Goal: Task Accomplishment & Management: Manage account settings

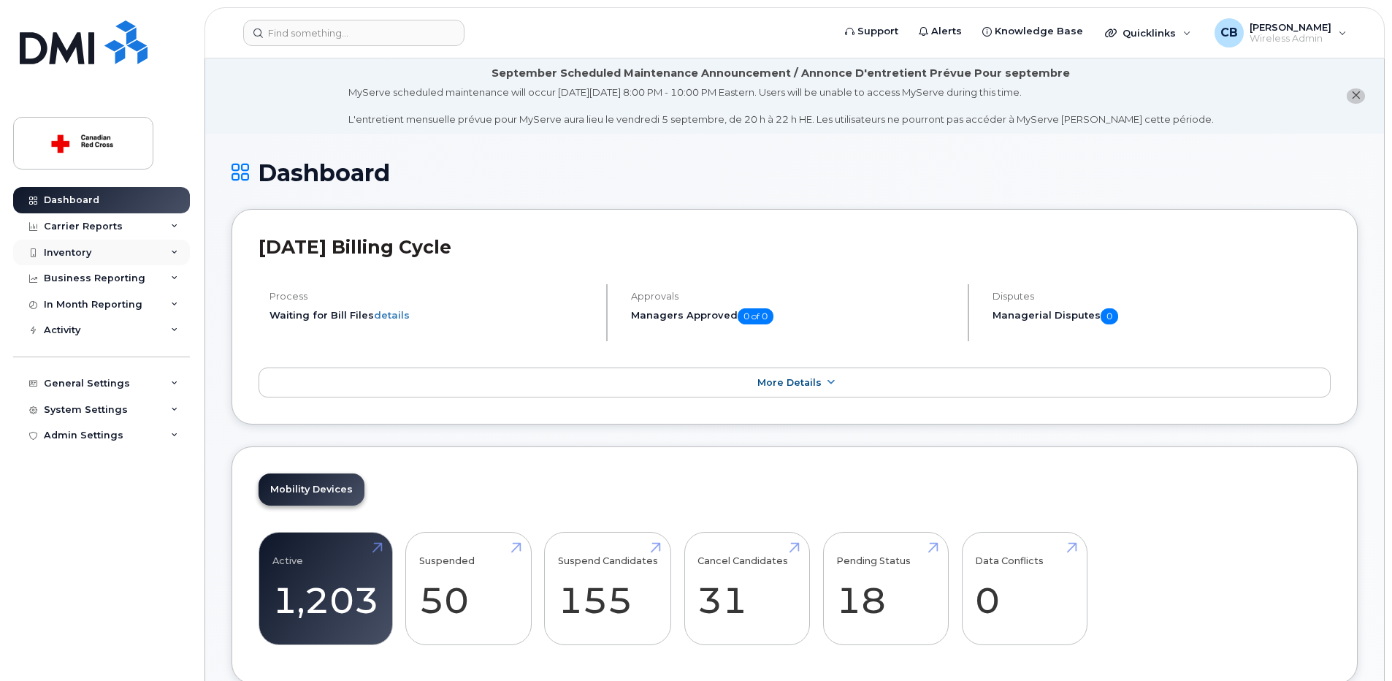
click at [65, 248] on div "Inventory" at bounding box center [67, 253] width 47 height 12
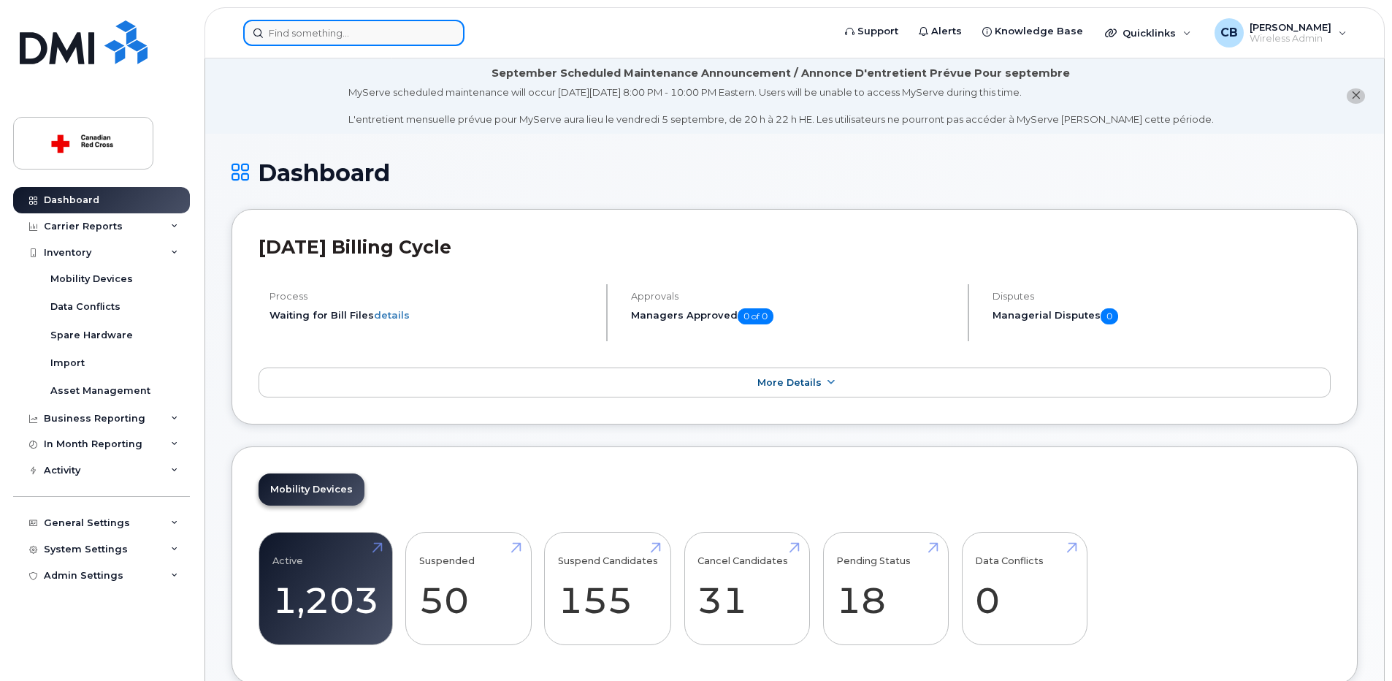
click at [286, 29] on input at bounding box center [353, 33] width 221 height 26
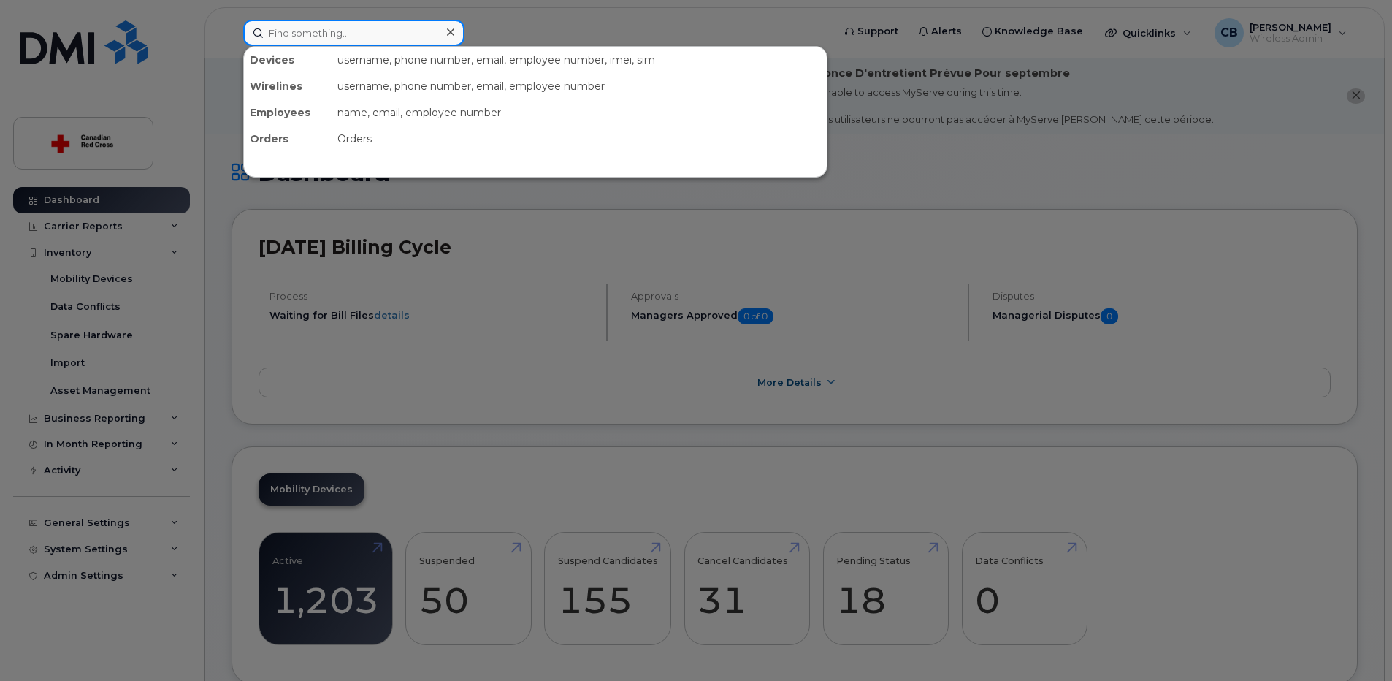
paste input "5142145698"
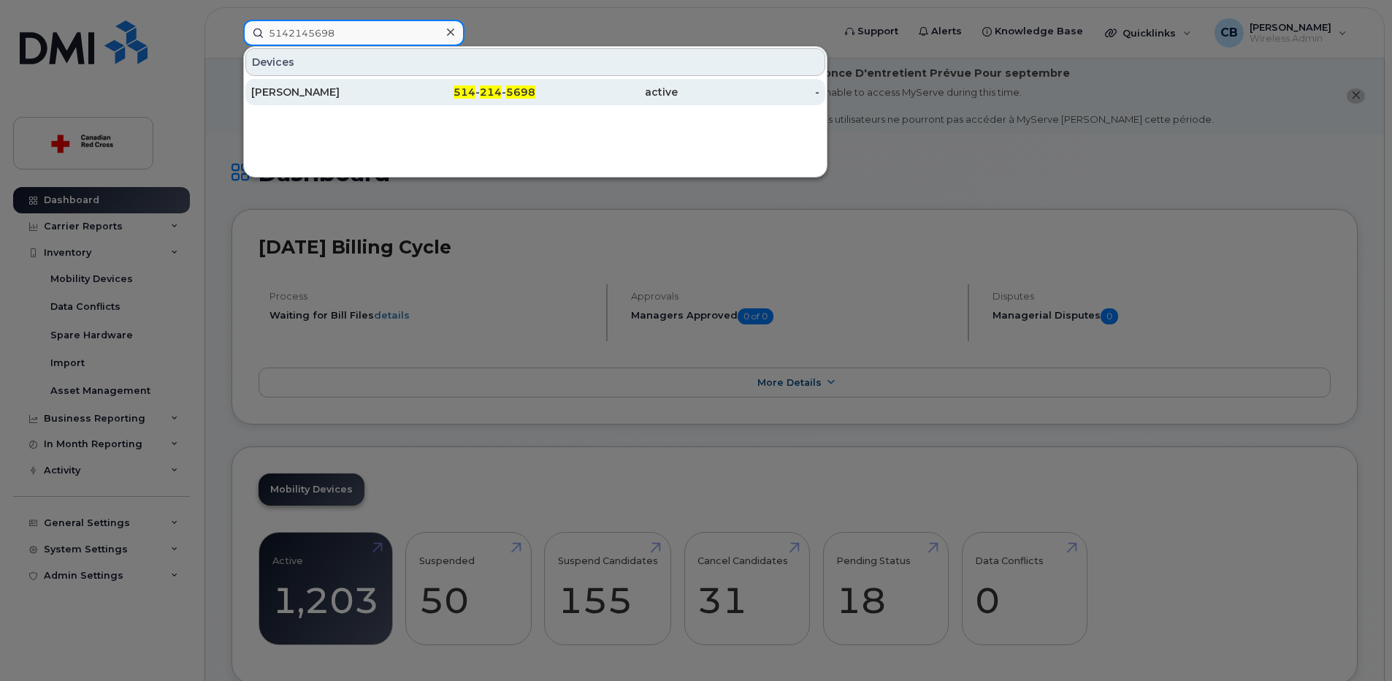
type input "5142145698"
click at [310, 94] on div "OSTIGUY VINCENT" at bounding box center [322, 92] width 142 height 15
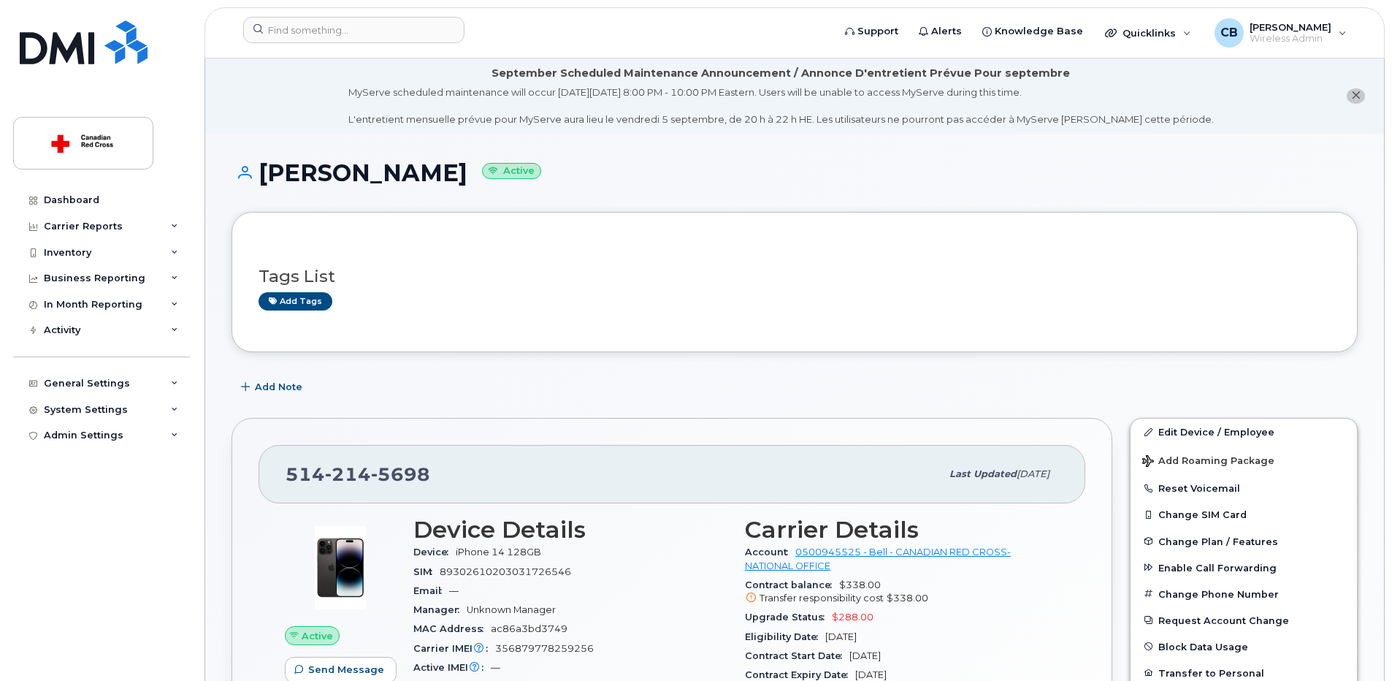
scroll to position [219, 0]
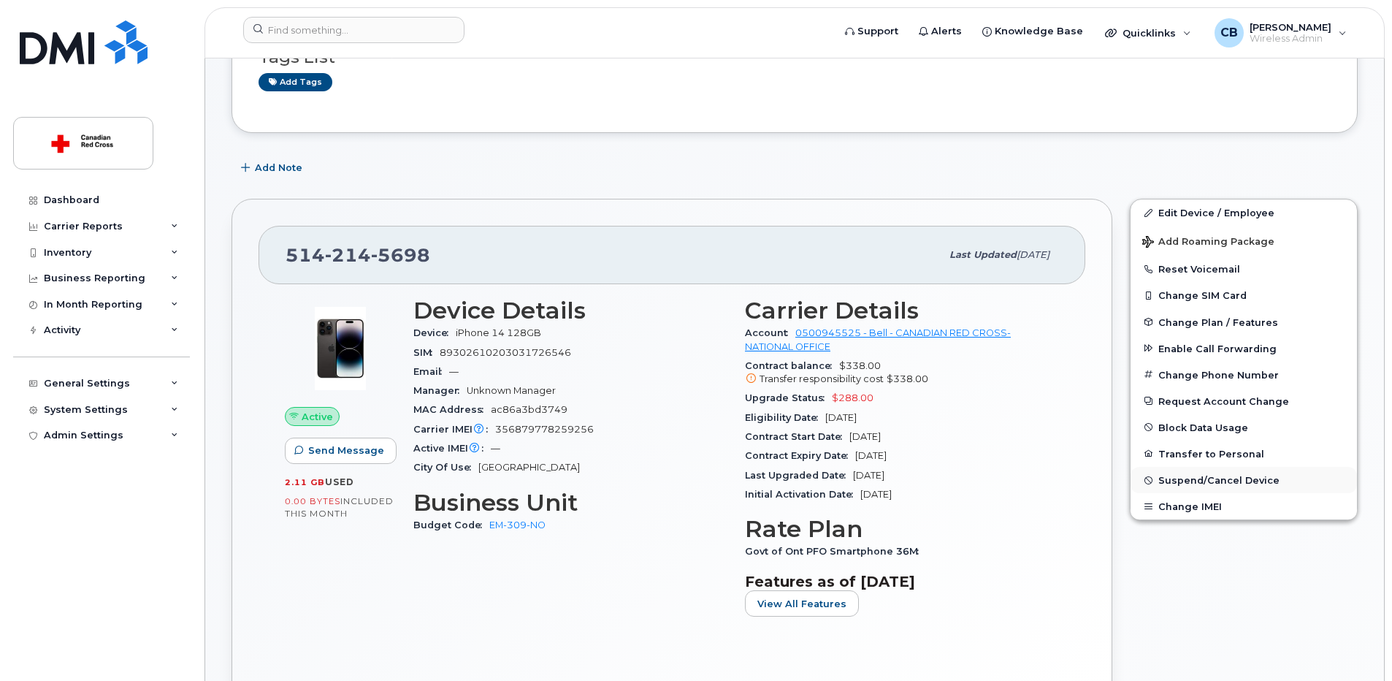
click at [1188, 481] on span "Suspend/Cancel Device" at bounding box center [1219, 480] width 121 height 11
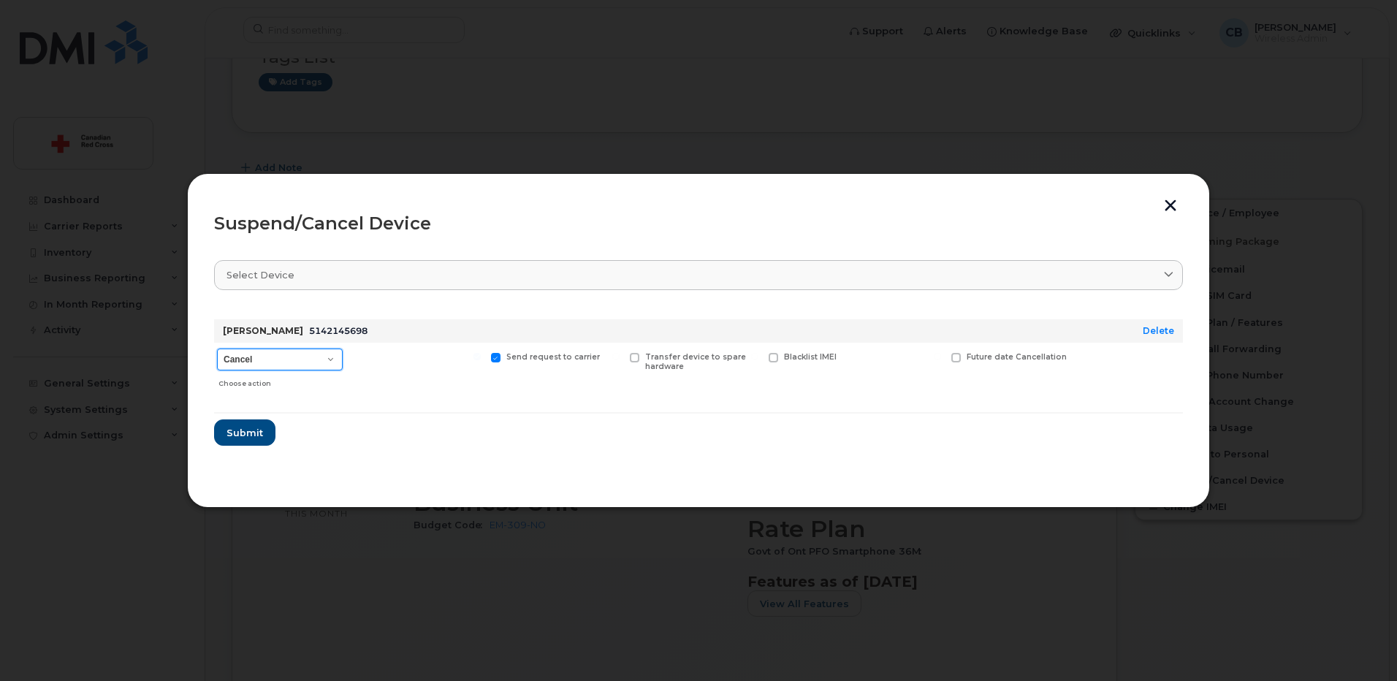
click at [293, 359] on select "Cancel Suspend - Extend Suspension Suspend - Reduced Rate Suspend - Full Rate S…" at bounding box center [280, 359] width 126 height 22
select select "[object Object]"
click at [217, 348] on select "Cancel Suspend - Extend Suspension Suspend - Reduced Rate Suspend - Full Rate S…" at bounding box center [280, 359] width 126 height 22
click at [248, 431] on span "Submit" at bounding box center [244, 433] width 37 height 14
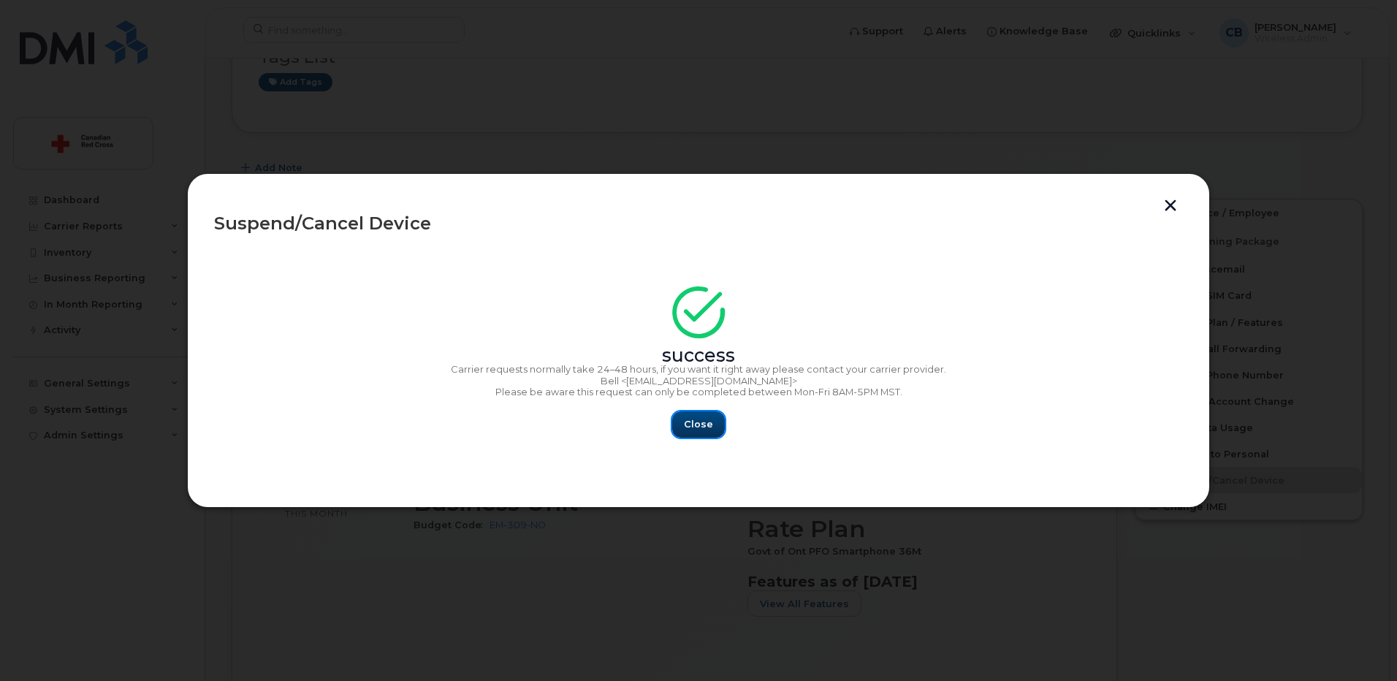
click at [701, 421] on span "Close" at bounding box center [698, 424] width 29 height 14
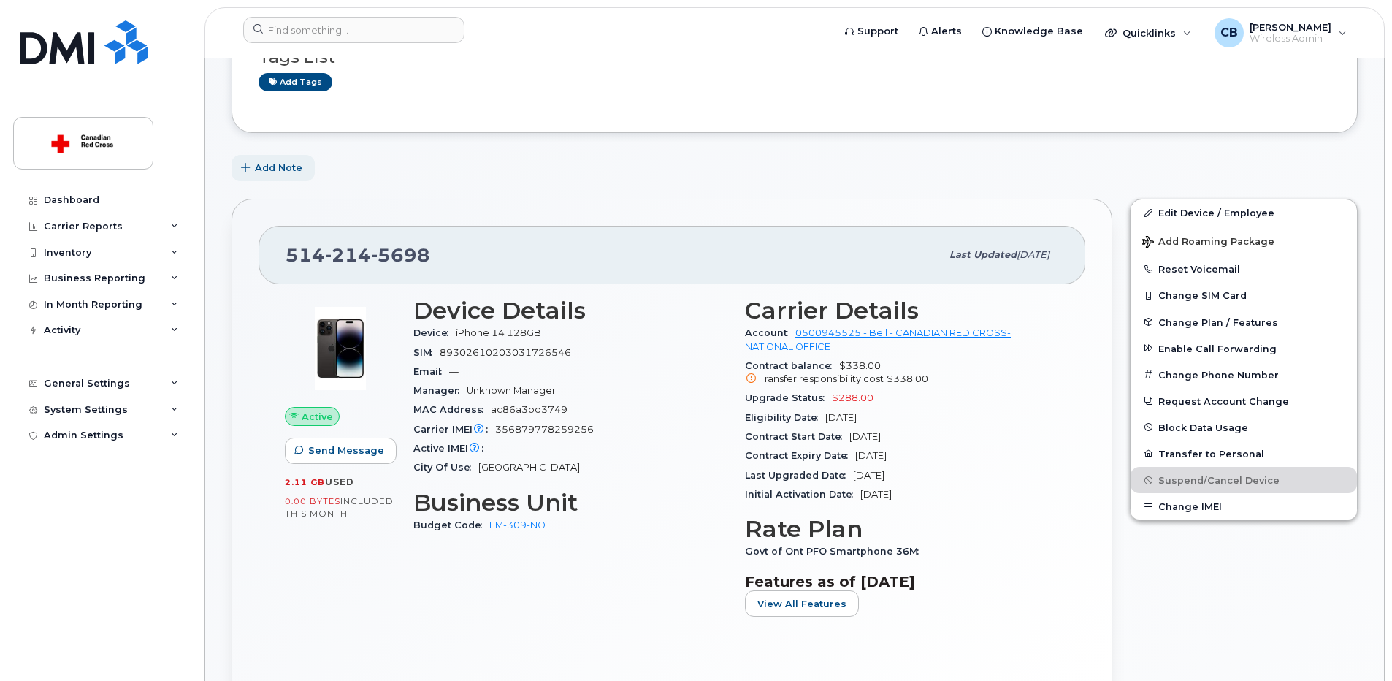
click at [289, 167] on span "Add Note" at bounding box center [278, 168] width 47 height 14
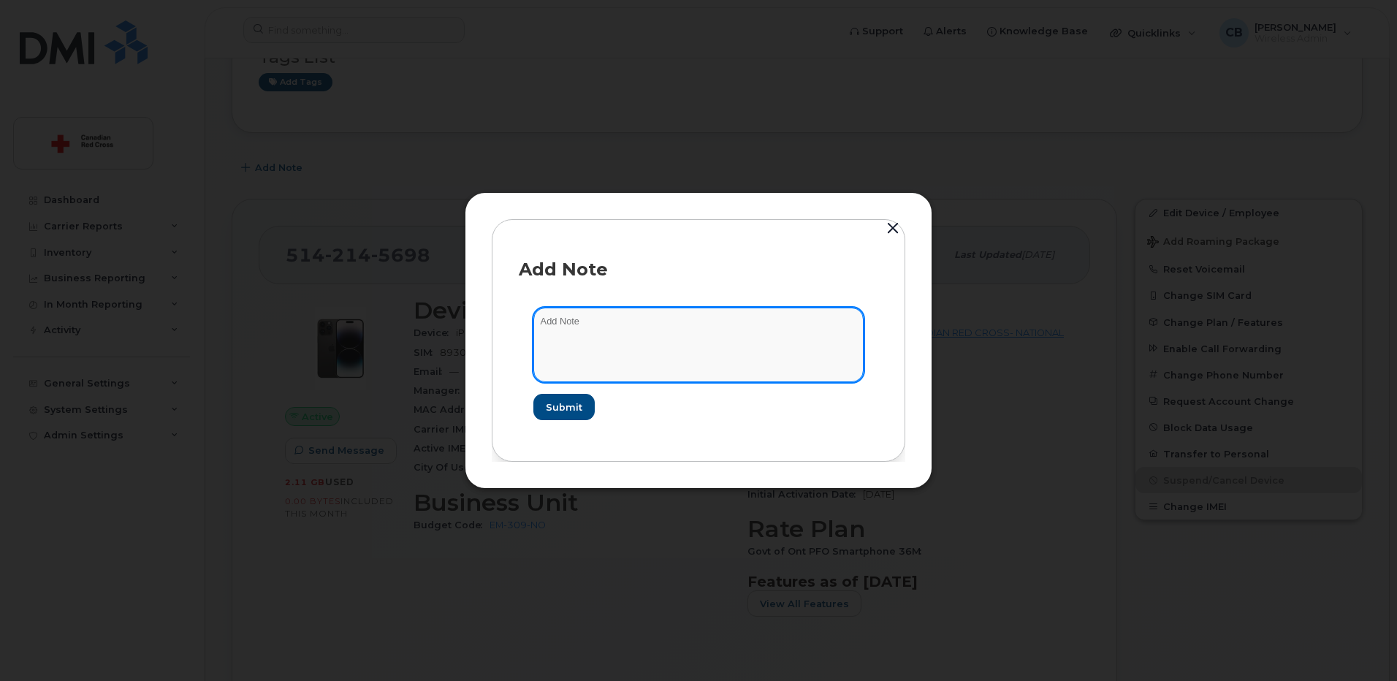
click at [586, 321] on textarea at bounding box center [698, 345] width 330 height 75
paste textarea "https://crcssupport.atlassian.net/browse/IS-164814"
type textarea "https://crcssupport.atlassian.net/browse/IS-164814"
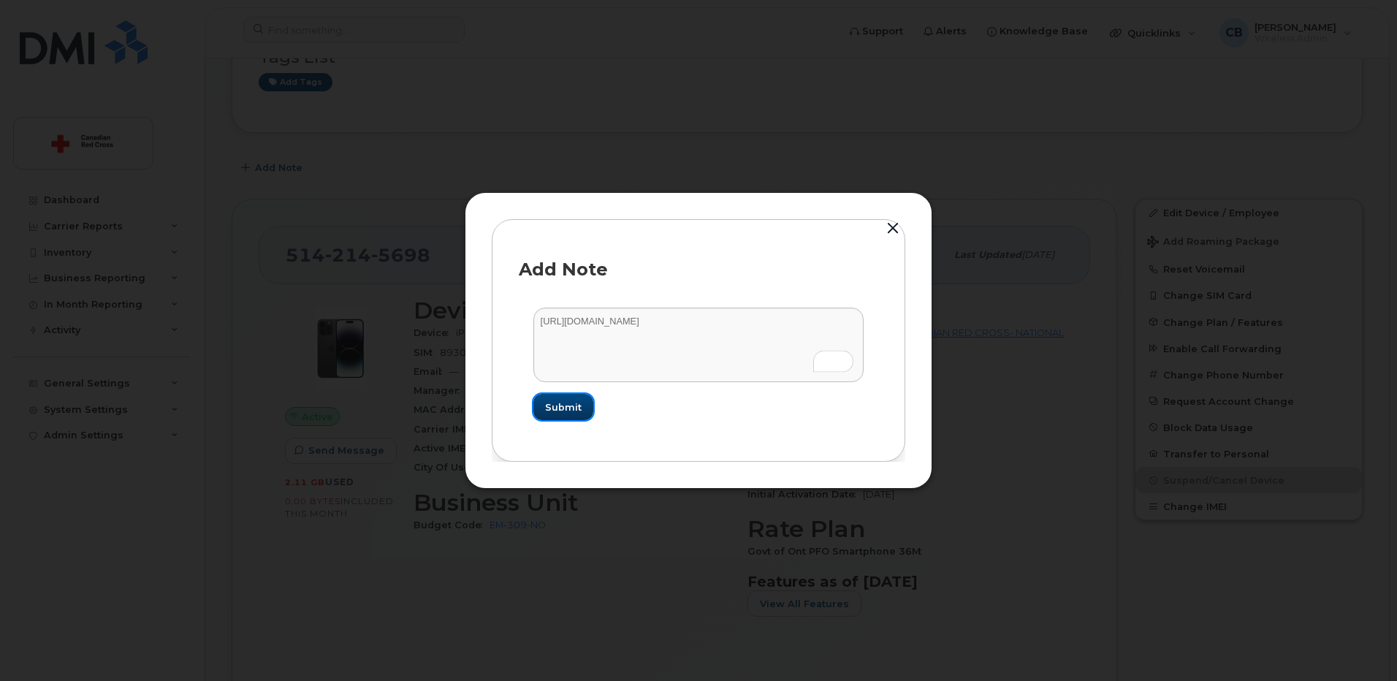
click at [565, 402] on span "Submit" at bounding box center [563, 407] width 37 height 14
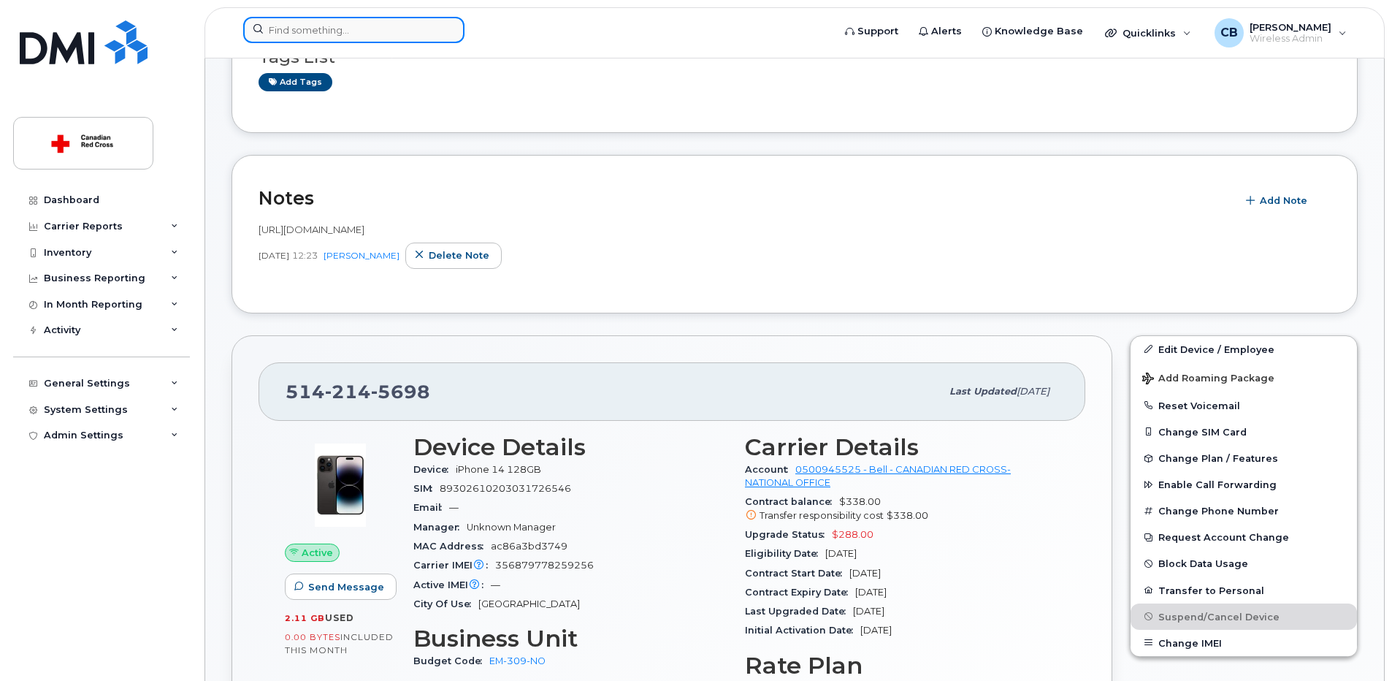
click at [313, 29] on input at bounding box center [353, 30] width 221 height 26
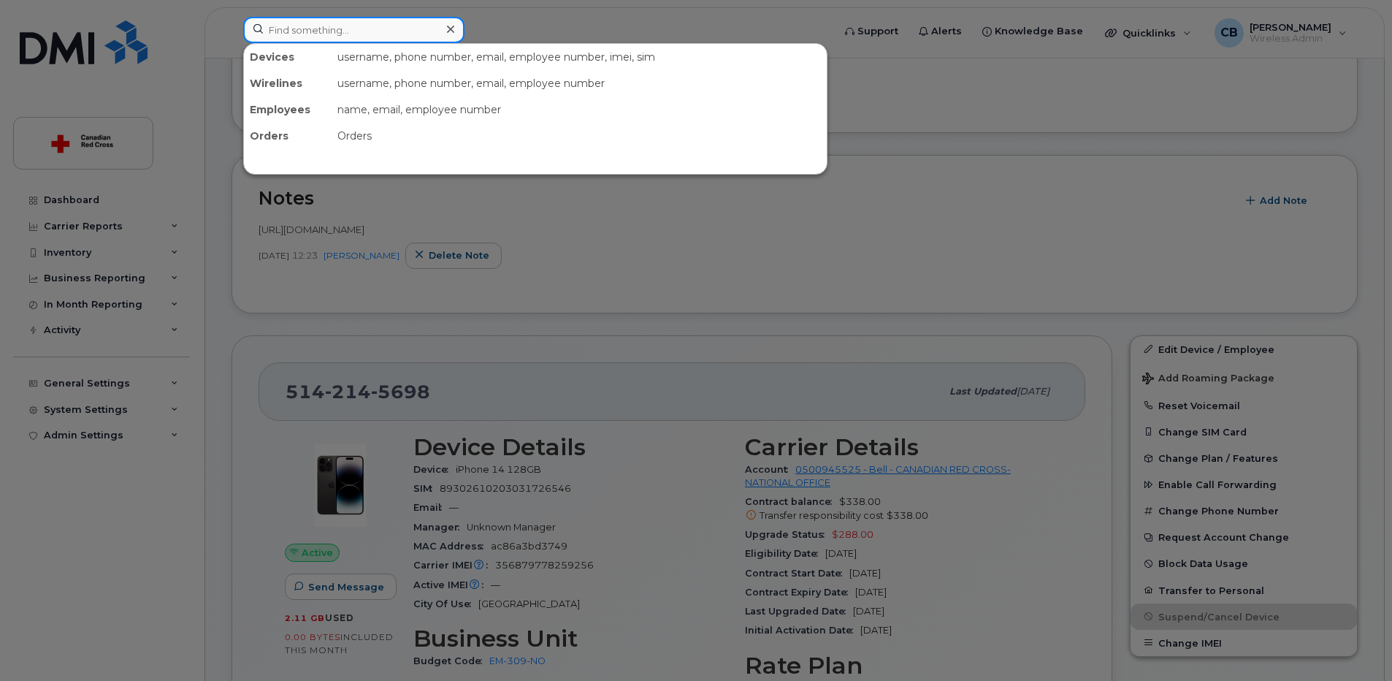
paste input "4034625804"
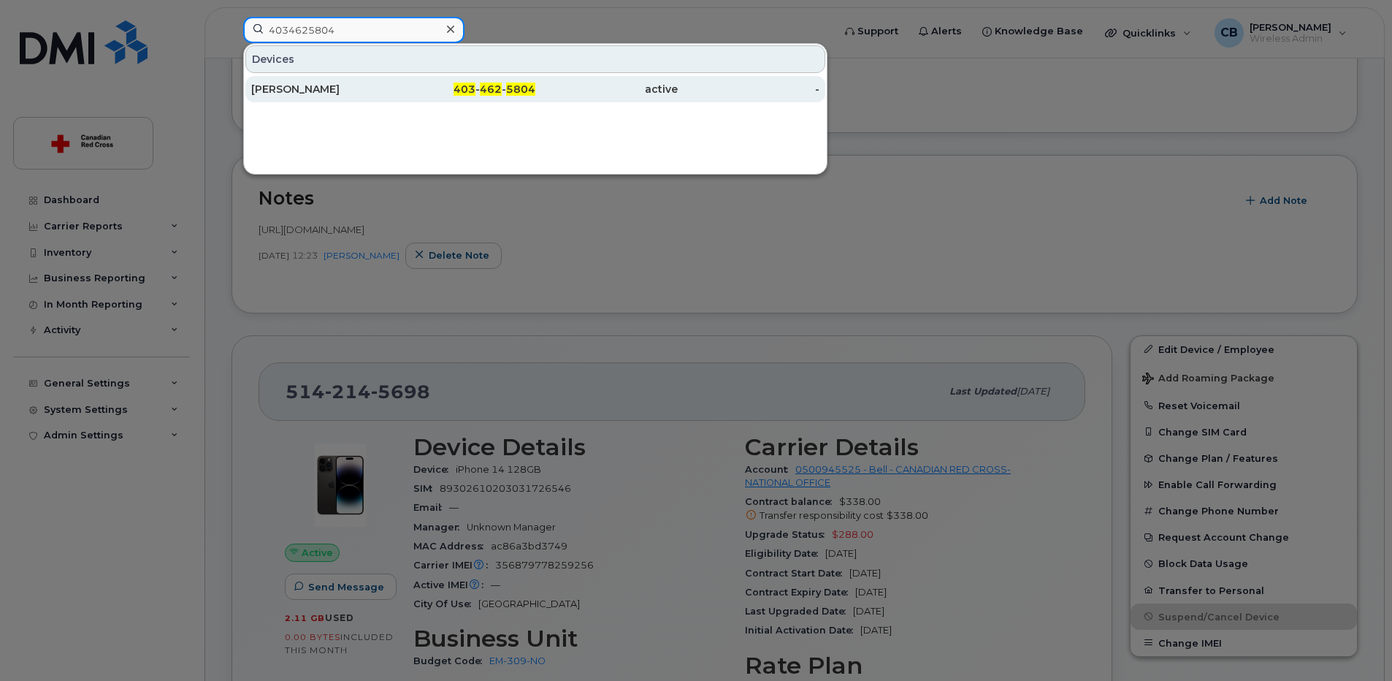
type input "4034625804"
click at [297, 88] on div "Katie Hope" at bounding box center [322, 89] width 142 height 15
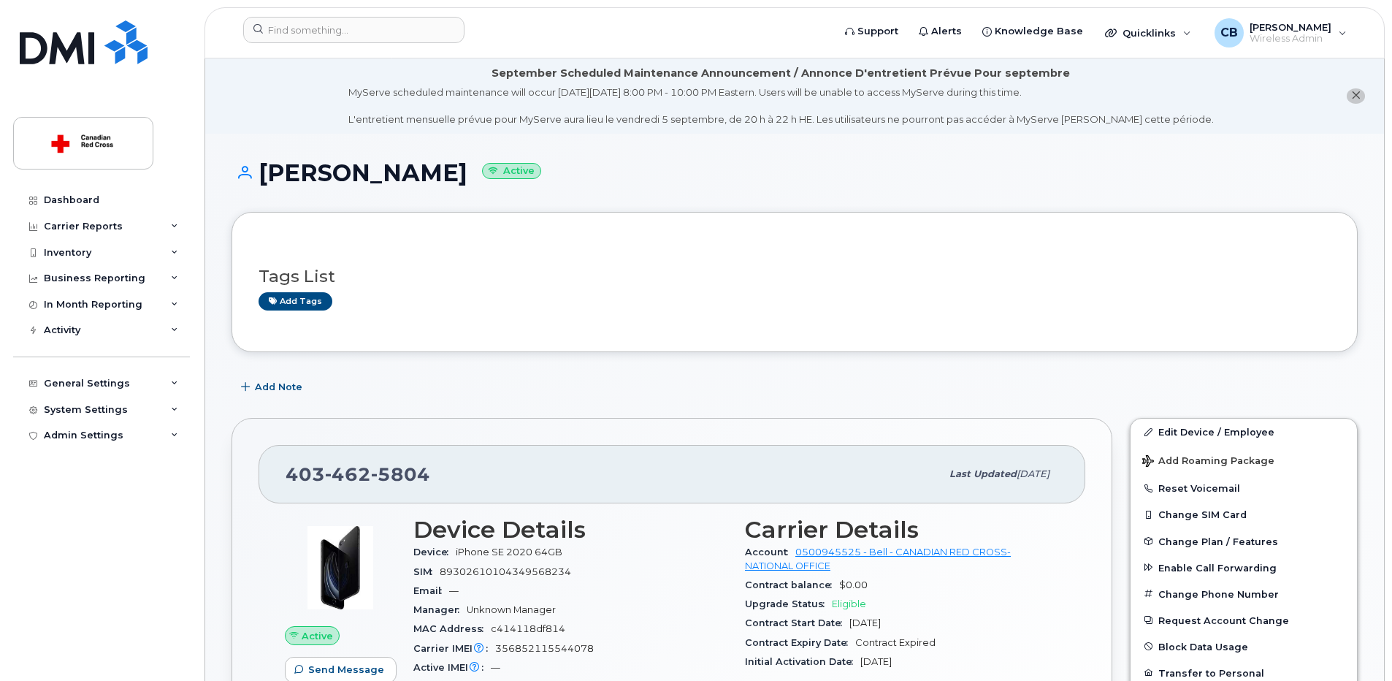
scroll to position [219, 0]
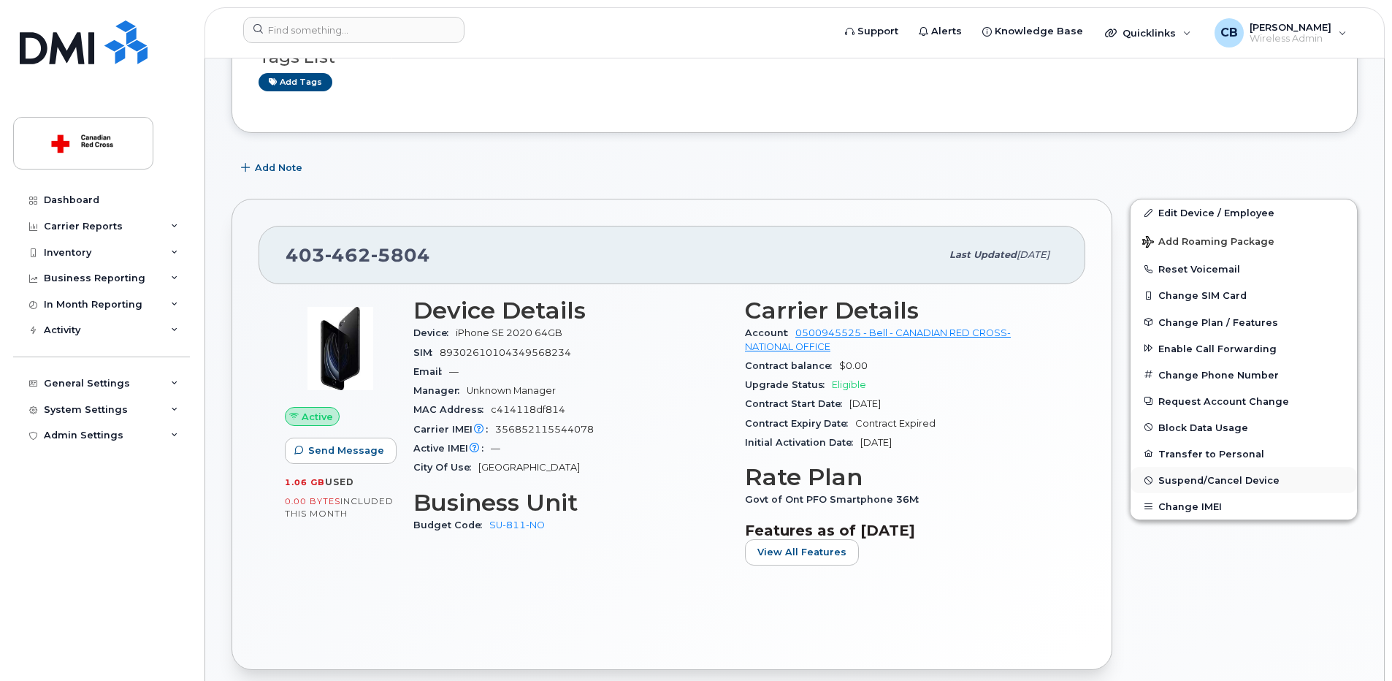
click at [1201, 478] on span "Suspend/Cancel Device" at bounding box center [1219, 480] width 121 height 11
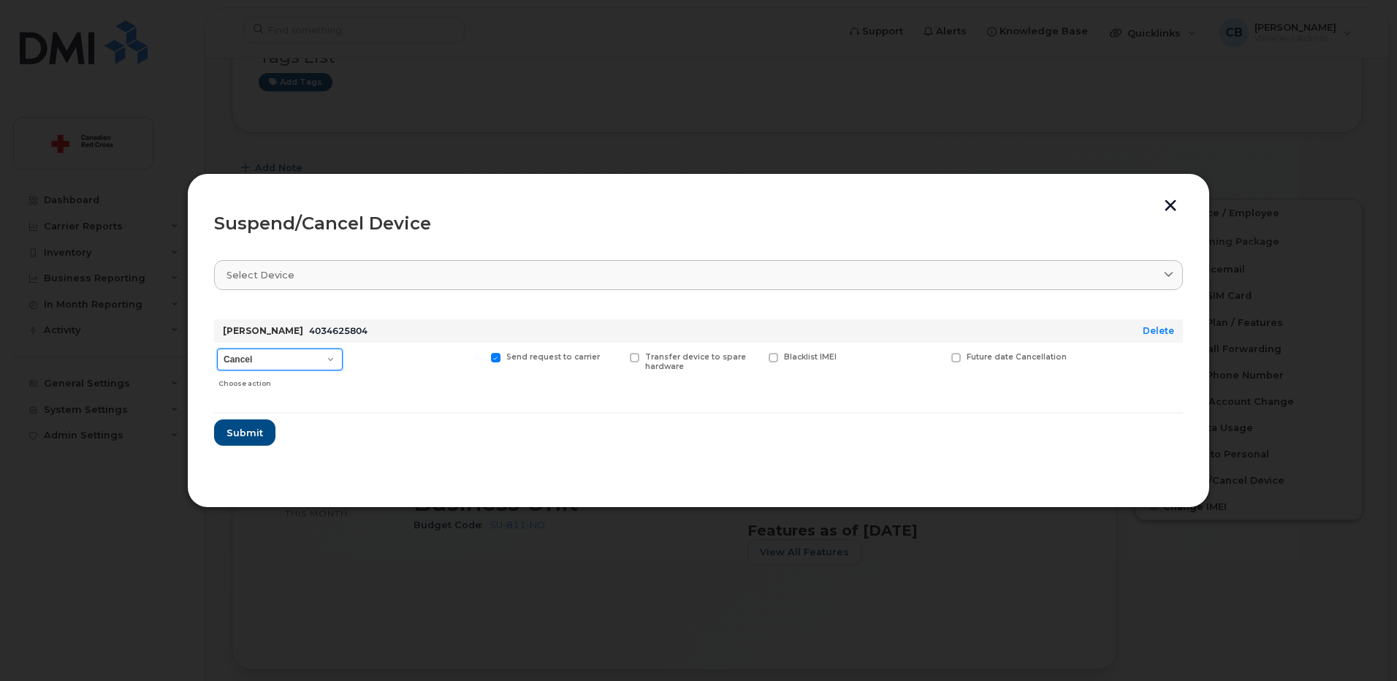
click at [289, 360] on select "Cancel Suspend - Extend Suspension Suspend - Reduced Rate Suspend - Full Rate S…" at bounding box center [280, 359] width 126 height 22
select select "[object Object]"
click at [217, 348] on select "Cancel Suspend - Extend Suspension Suspend - Reduced Rate Suspend - Full Rate S…" at bounding box center [280, 359] width 126 height 22
click at [248, 433] on span "Submit" at bounding box center [244, 433] width 37 height 14
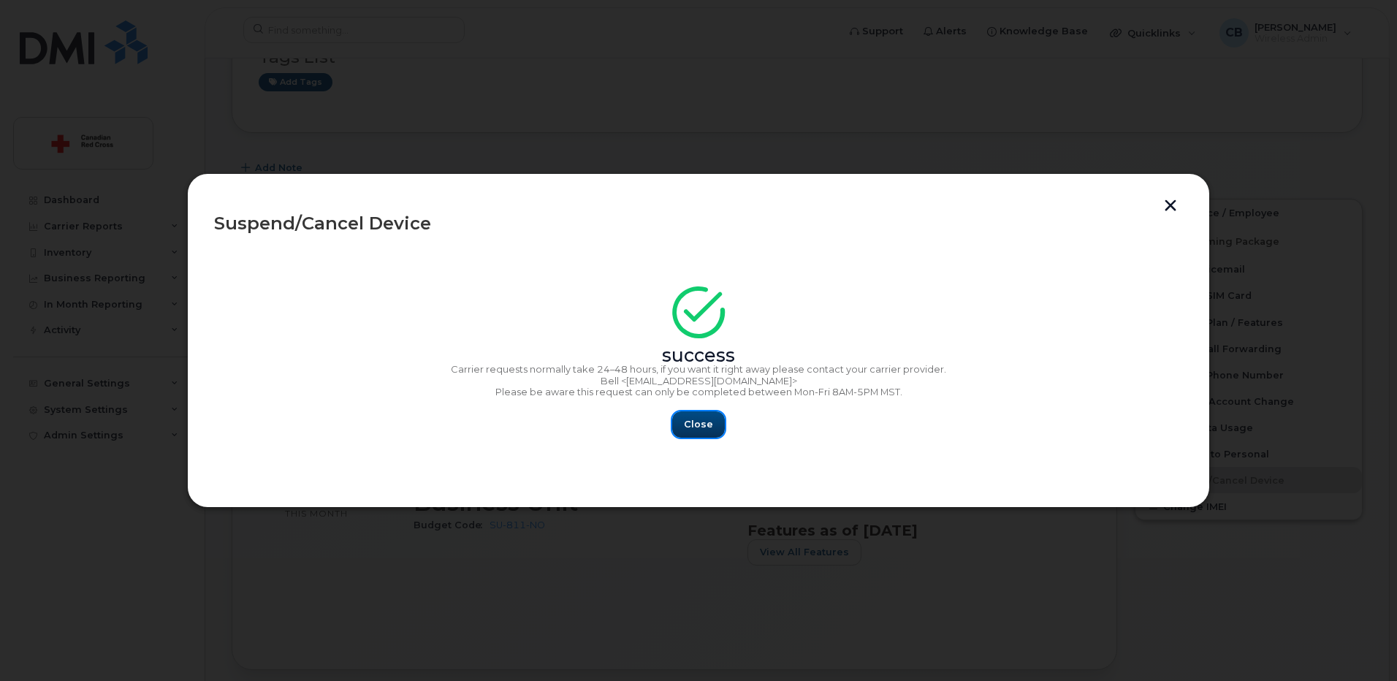
click at [708, 420] on span "Close" at bounding box center [698, 424] width 29 height 14
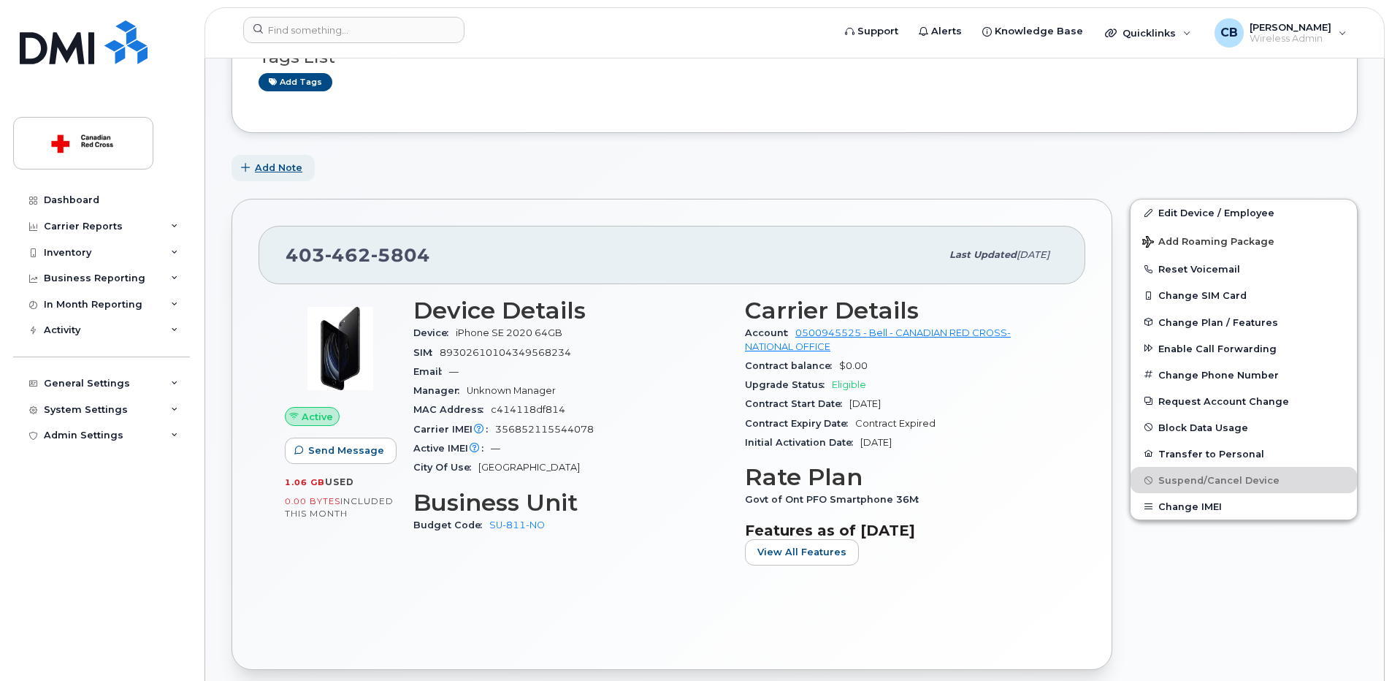
click at [283, 169] on span "Add Note" at bounding box center [278, 168] width 47 height 14
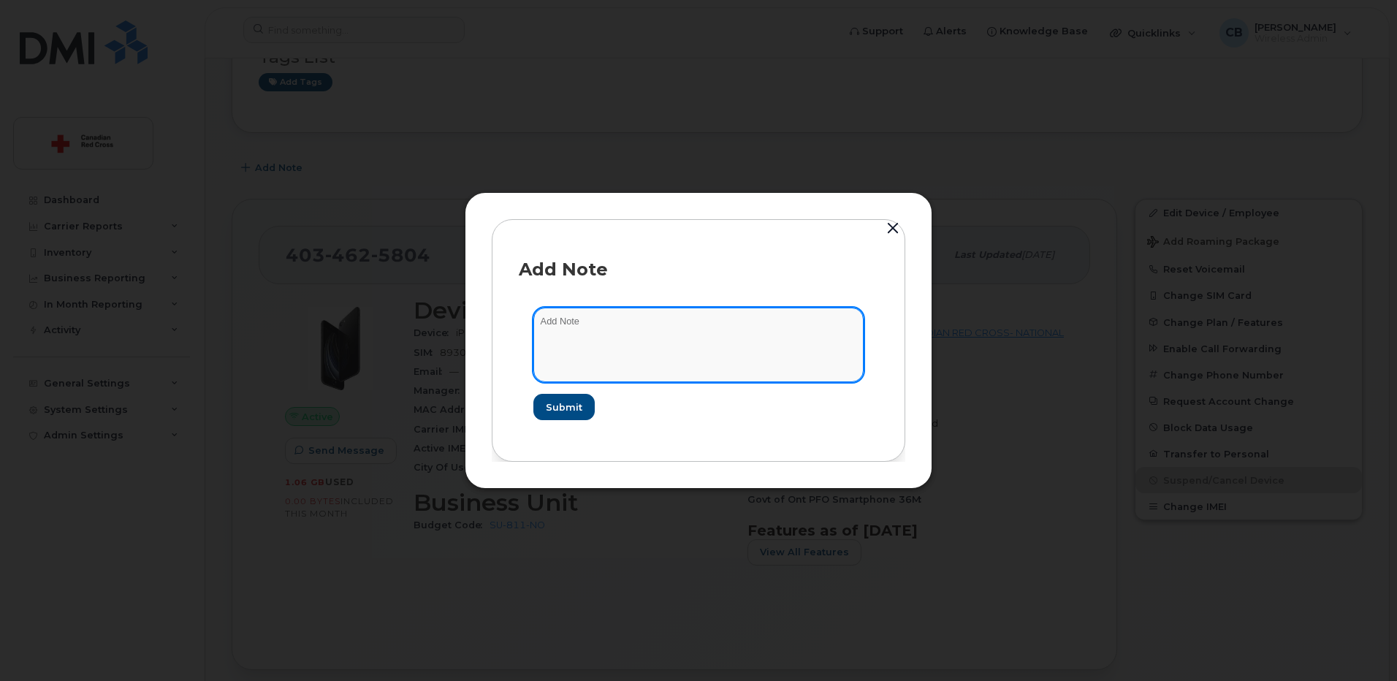
click at [609, 327] on textarea at bounding box center [698, 345] width 330 height 75
paste textarea "[URL][DOMAIN_NAME]"
type textarea "https://crcssupport.atlassian.net/browse/IS-164760"
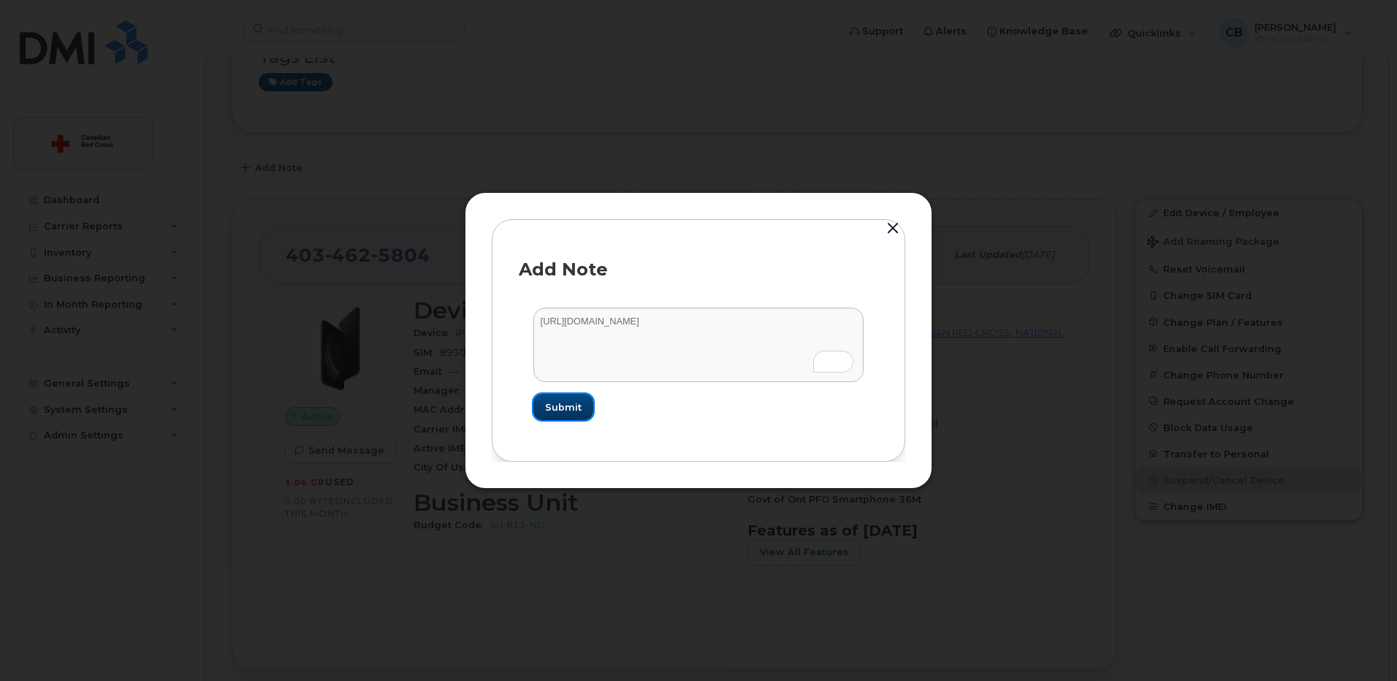
click at [571, 400] on span "Submit" at bounding box center [563, 407] width 37 height 14
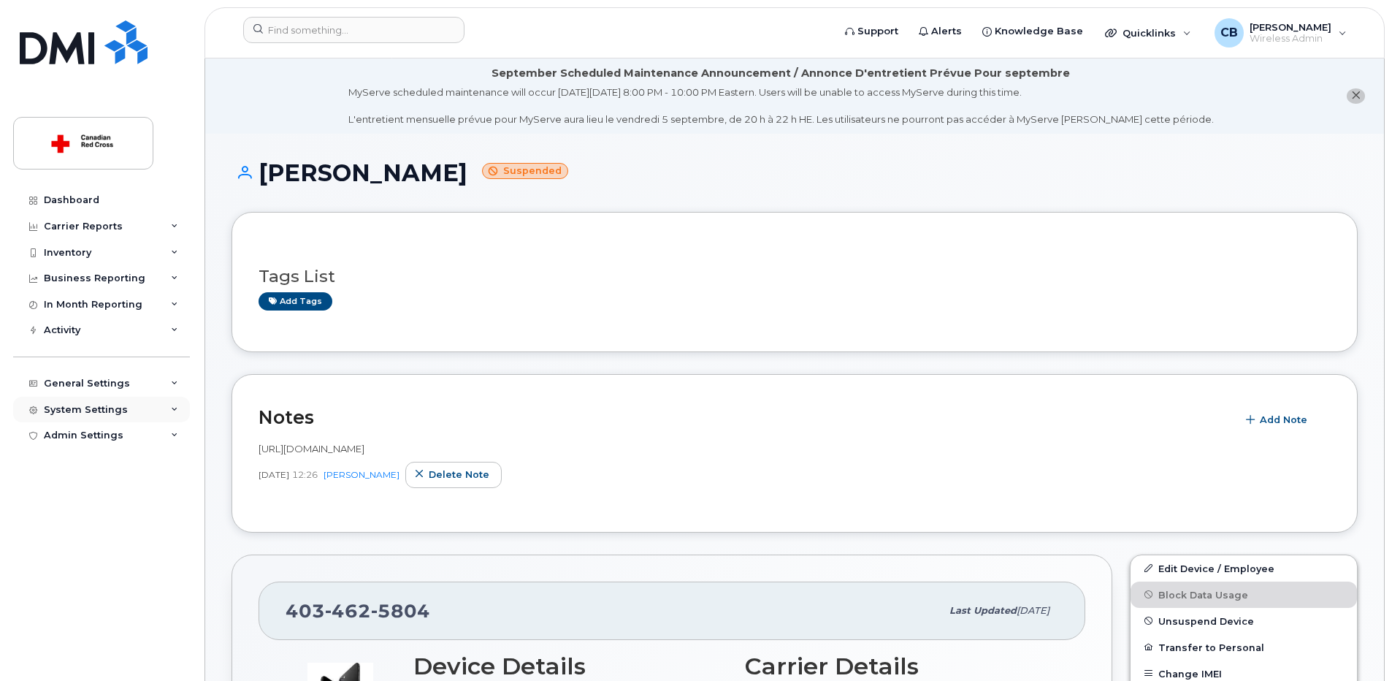
click at [94, 405] on div "System Settings" at bounding box center [86, 410] width 84 height 12
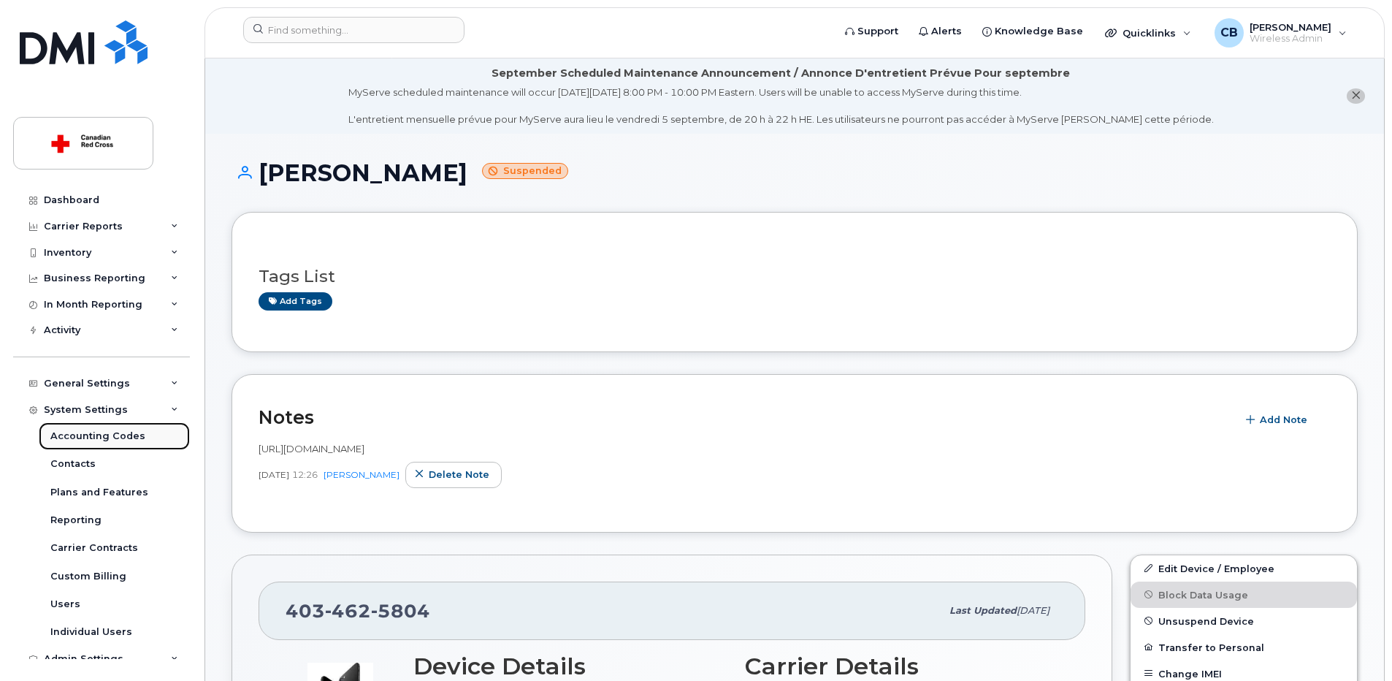
click at [77, 437] on div "Accounting Codes" at bounding box center [97, 436] width 95 height 13
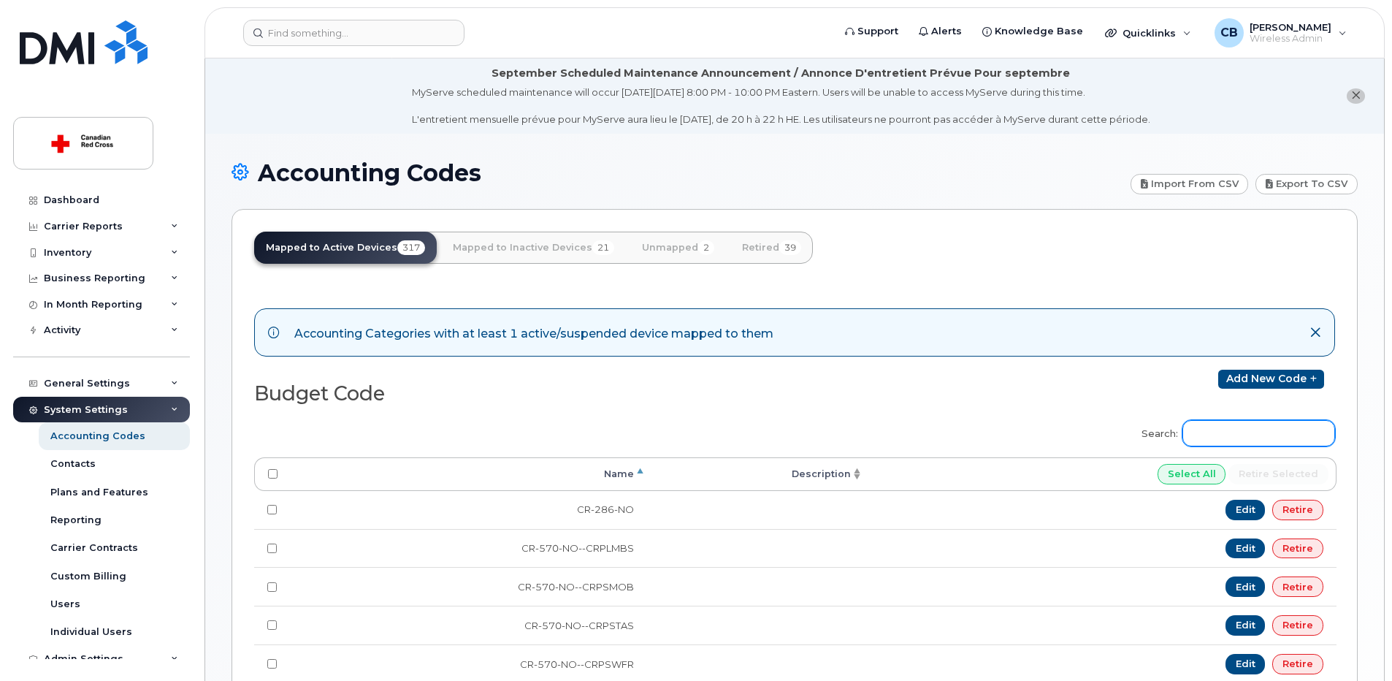
click at [1251, 433] on input "Search:" at bounding box center [1259, 433] width 153 height 26
paste input "SU-880-NO"
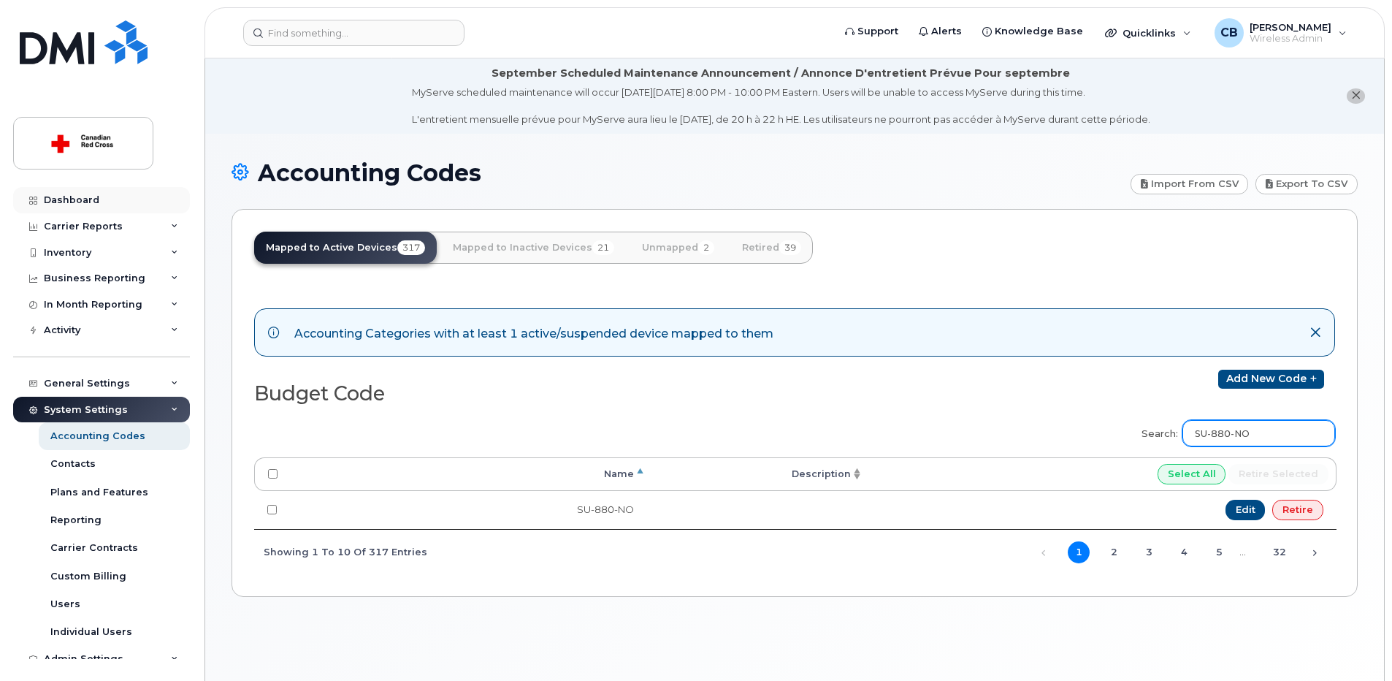
type input "SU-880-NO"
click at [72, 196] on div "Dashboard" at bounding box center [72, 200] width 56 height 12
